Goal: Find specific fact: Find specific fact

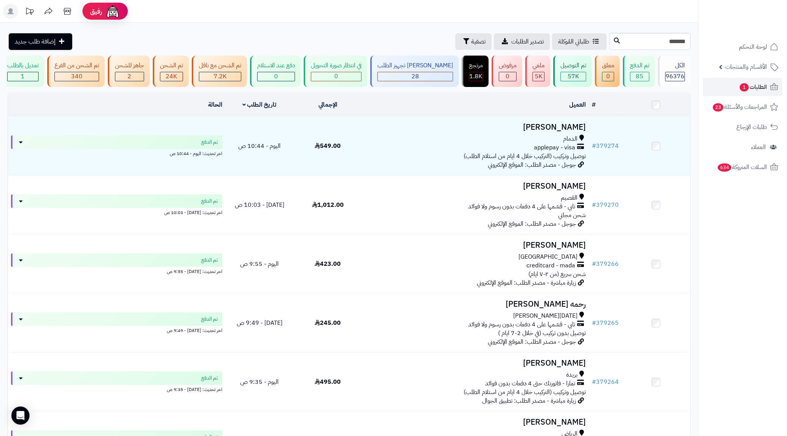
type input "******"
click at [611, 44] on button at bounding box center [616, 41] width 11 height 14
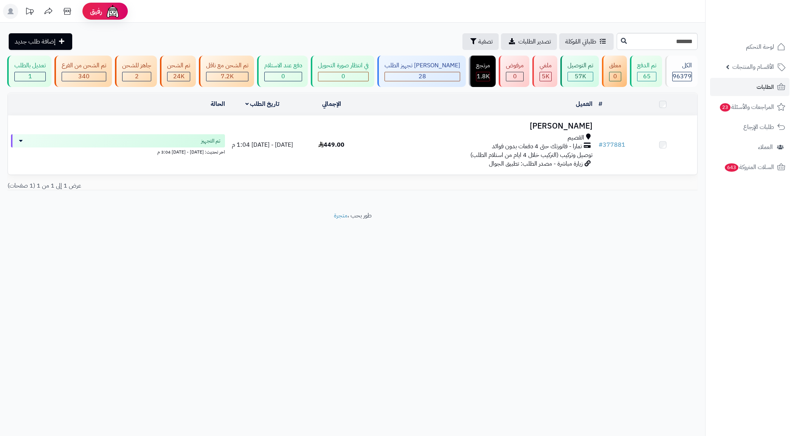
click at [560, 142] on div "القصيم" at bounding box center [480, 137] width 223 height 9
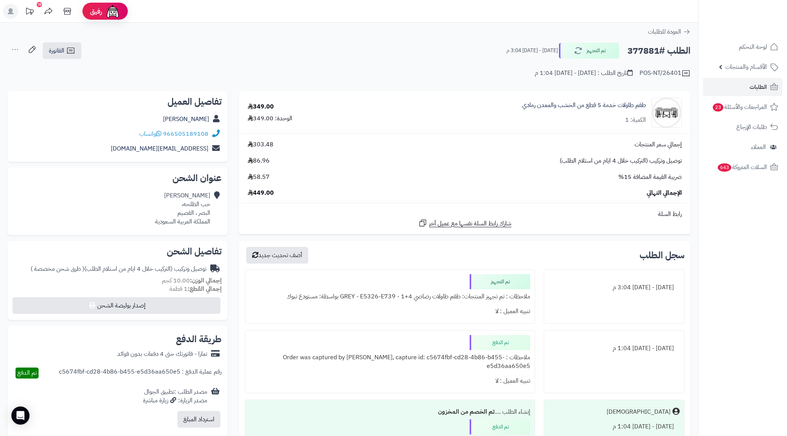
click at [202, 208] on div "[PERSON_NAME] خب الطلحه، البصر ، [PERSON_NAME] العربية السعودية" at bounding box center [182, 208] width 55 height 34
click at [202, 208] on div "عواطف العمري خب الطلحه، البصر ، القصيم المملكة العربية السعودية" at bounding box center [182, 208] width 55 height 34
copy div "البصر ، القصيم"
